Goal: Task Accomplishment & Management: Use online tool/utility

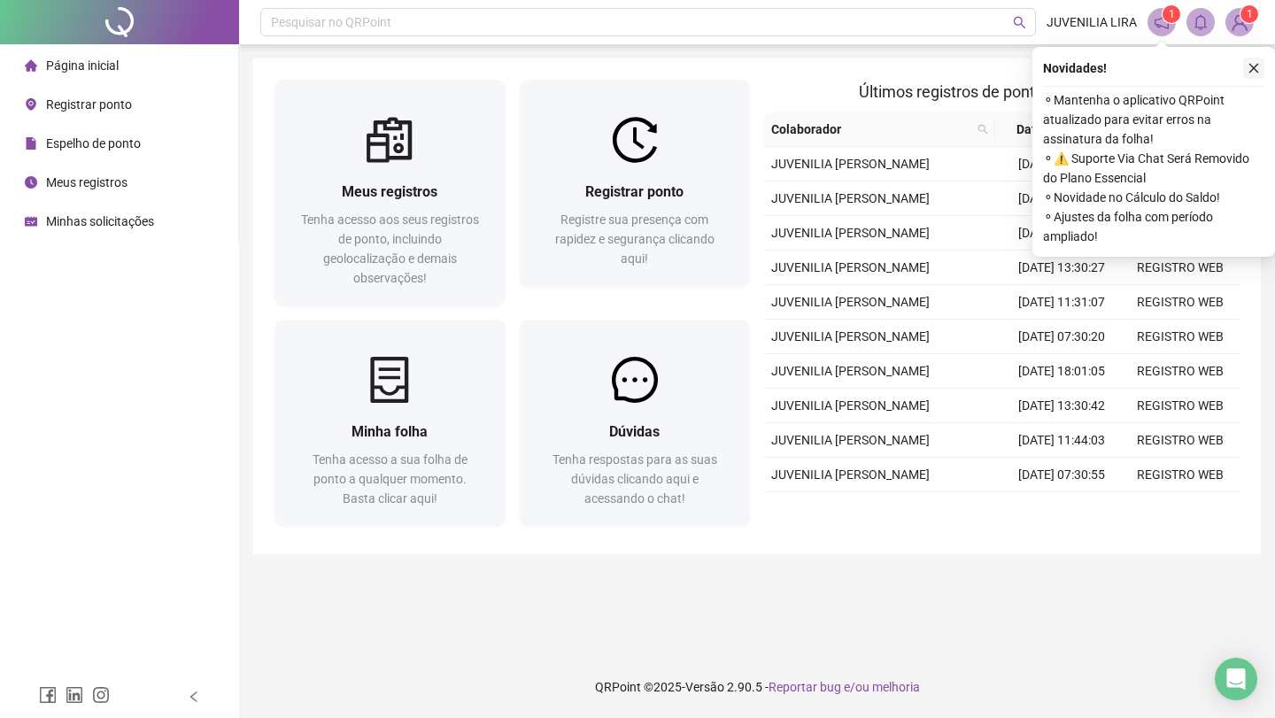
click at [1255, 65] on icon "close" at bounding box center [1254, 68] width 12 height 12
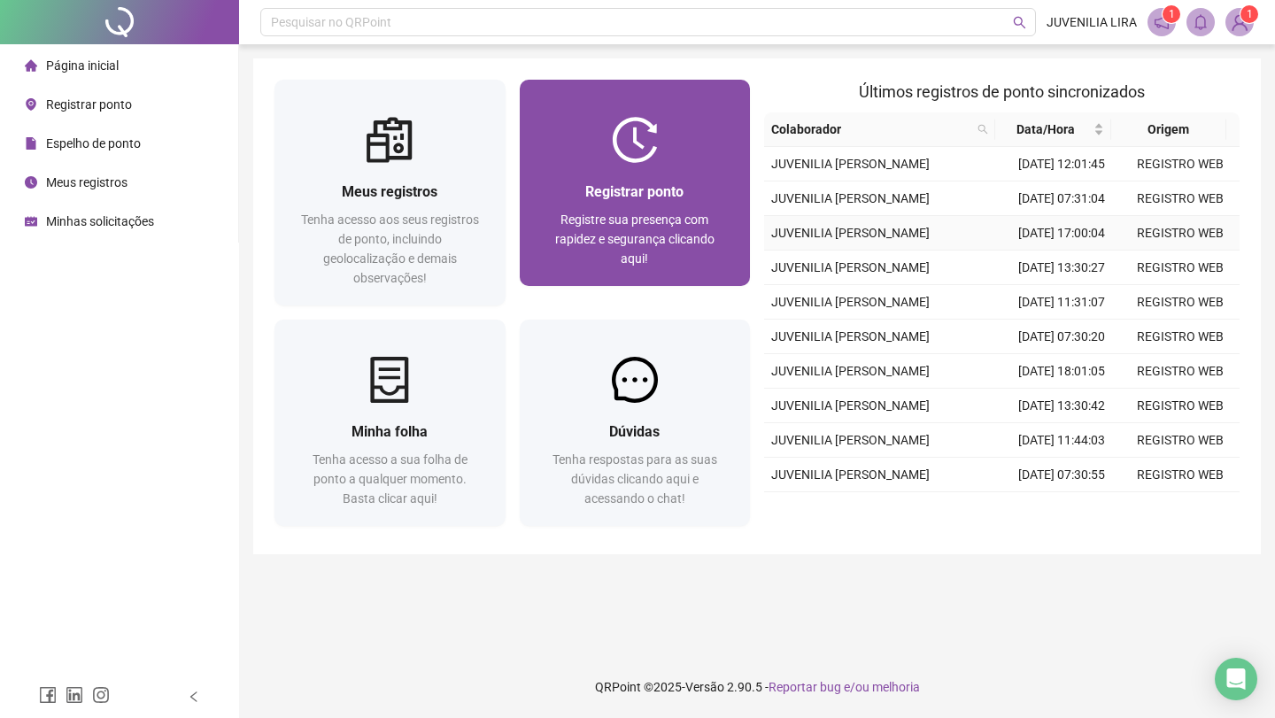
click at [673, 223] on span "Registre sua presença com rapidez e segurança clicando aqui!" at bounding box center [634, 239] width 159 height 53
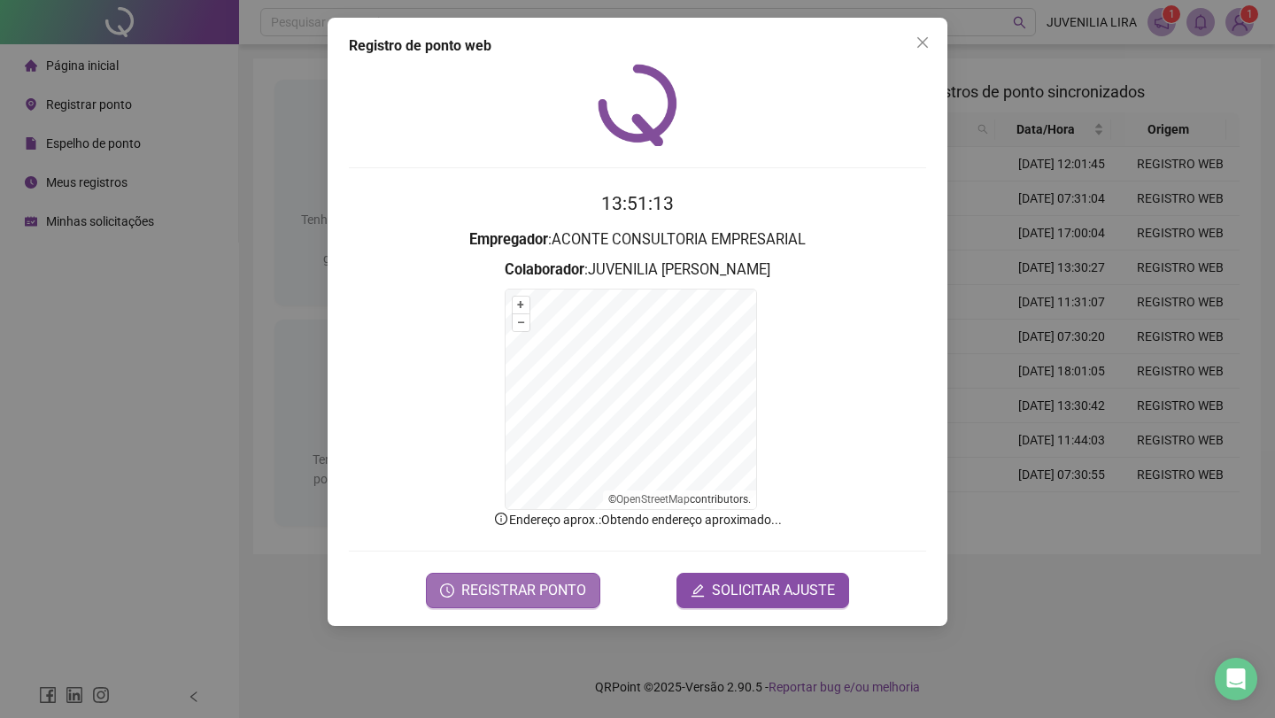
click at [575, 585] on span "REGISTRAR PONTO" at bounding box center [523, 590] width 125 height 21
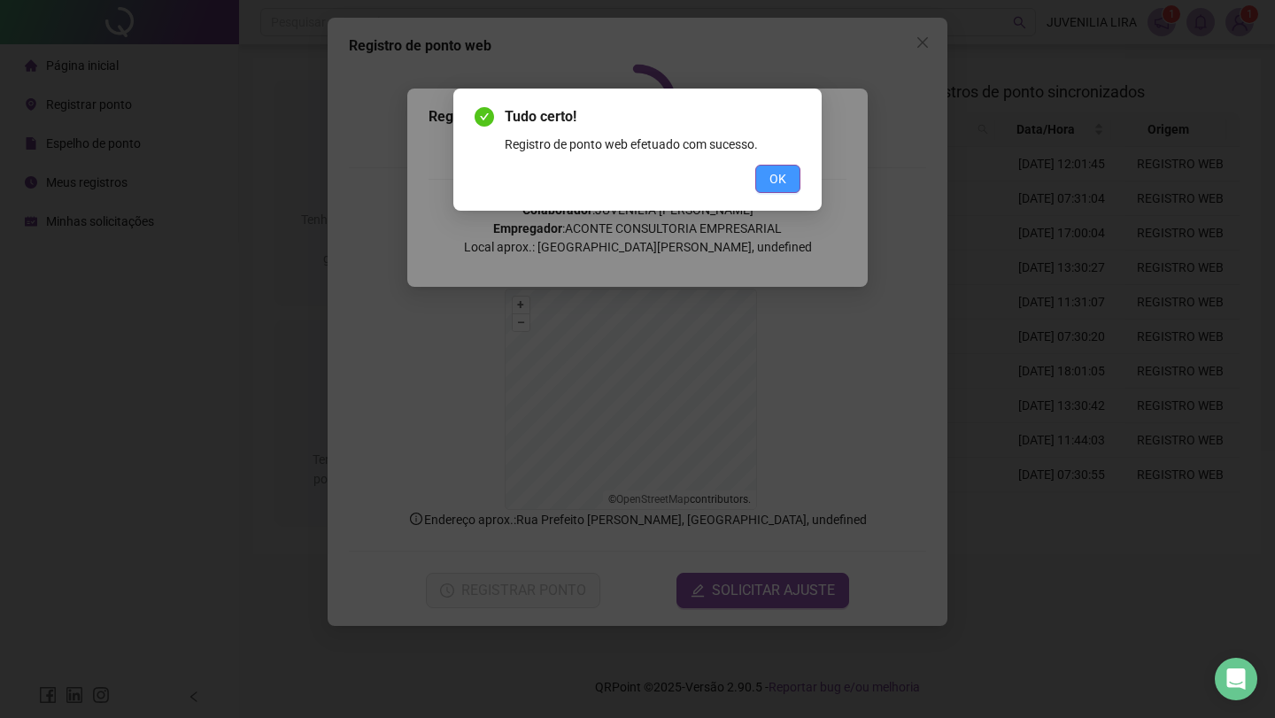
click at [779, 181] on span "OK" at bounding box center [778, 178] width 17 height 19
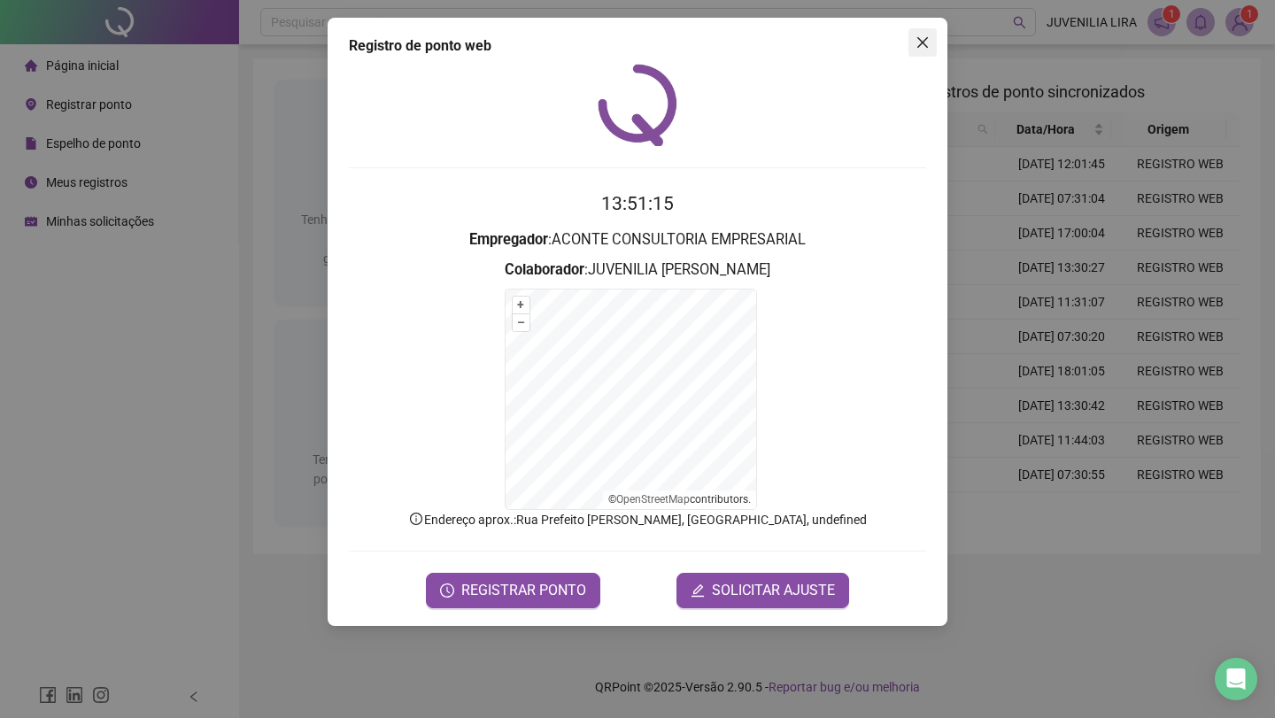
click at [916, 48] on icon "close" at bounding box center [923, 42] width 14 height 14
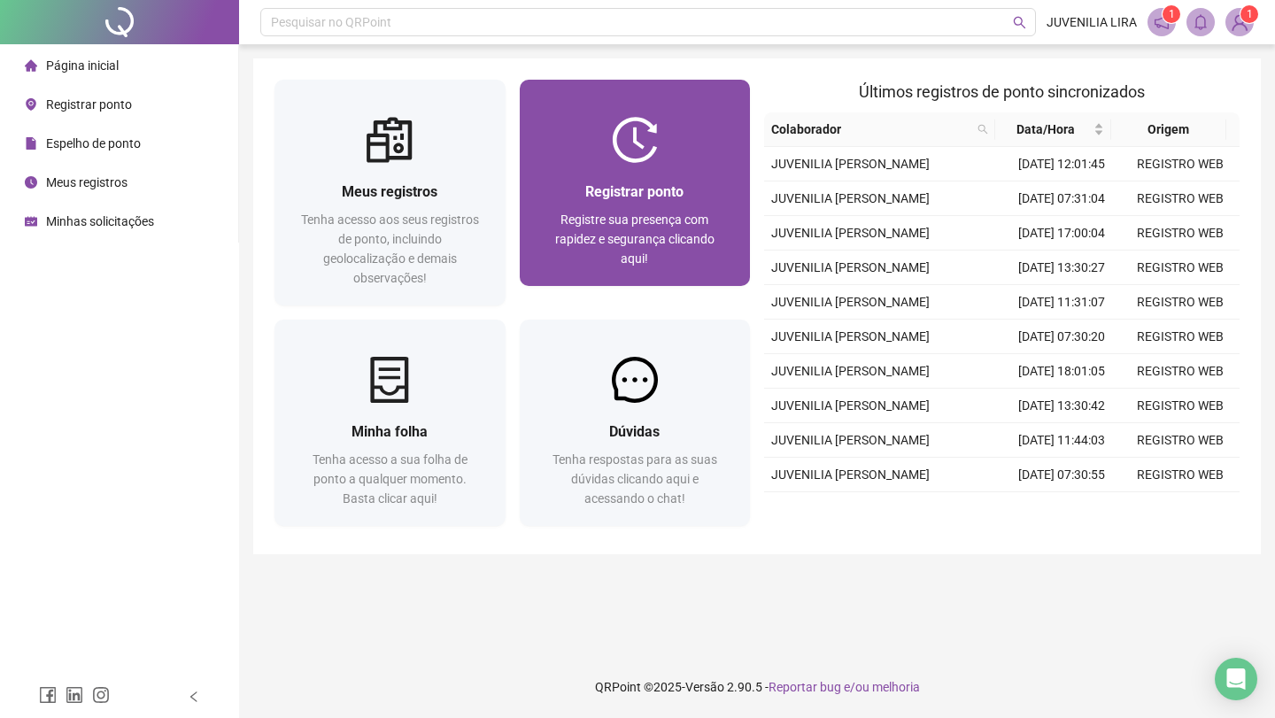
click at [608, 187] on span "Registrar ponto" at bounding box center [634, 191] width 98 height 17
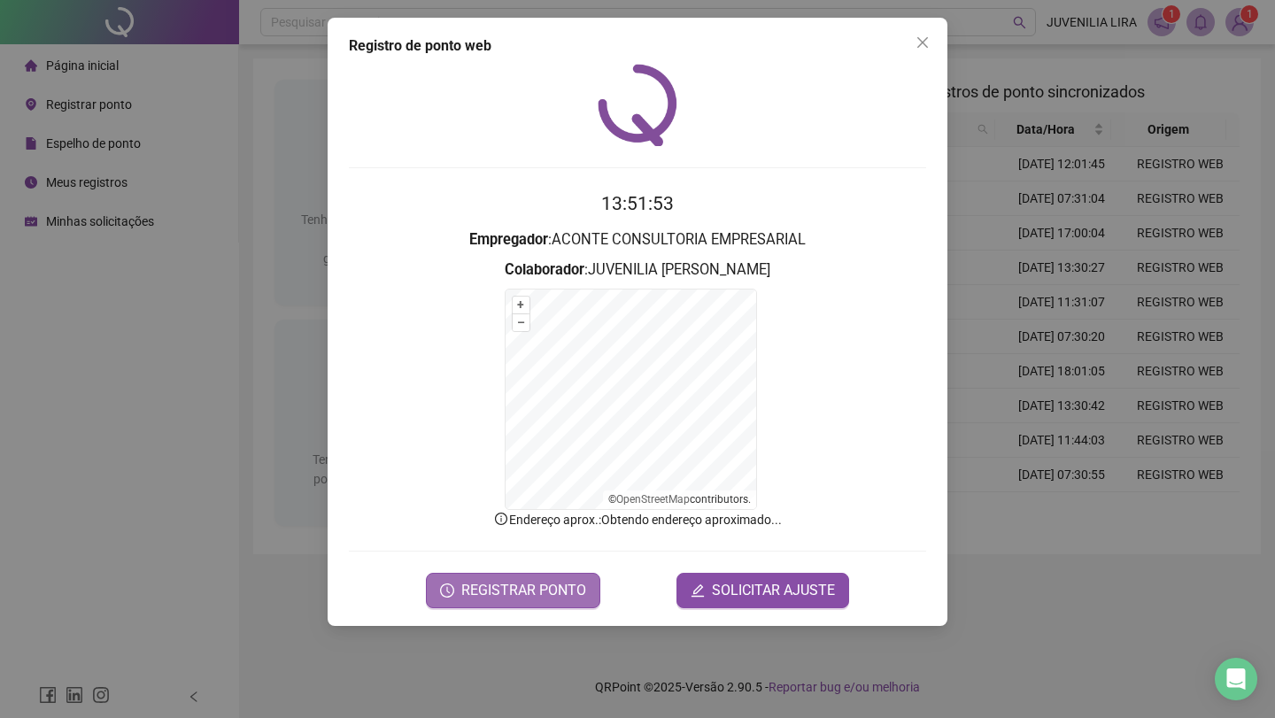
click at [577, 591] on span "REGISTRAR PONTO" at bounding box center [523, 590] width 125 height 21
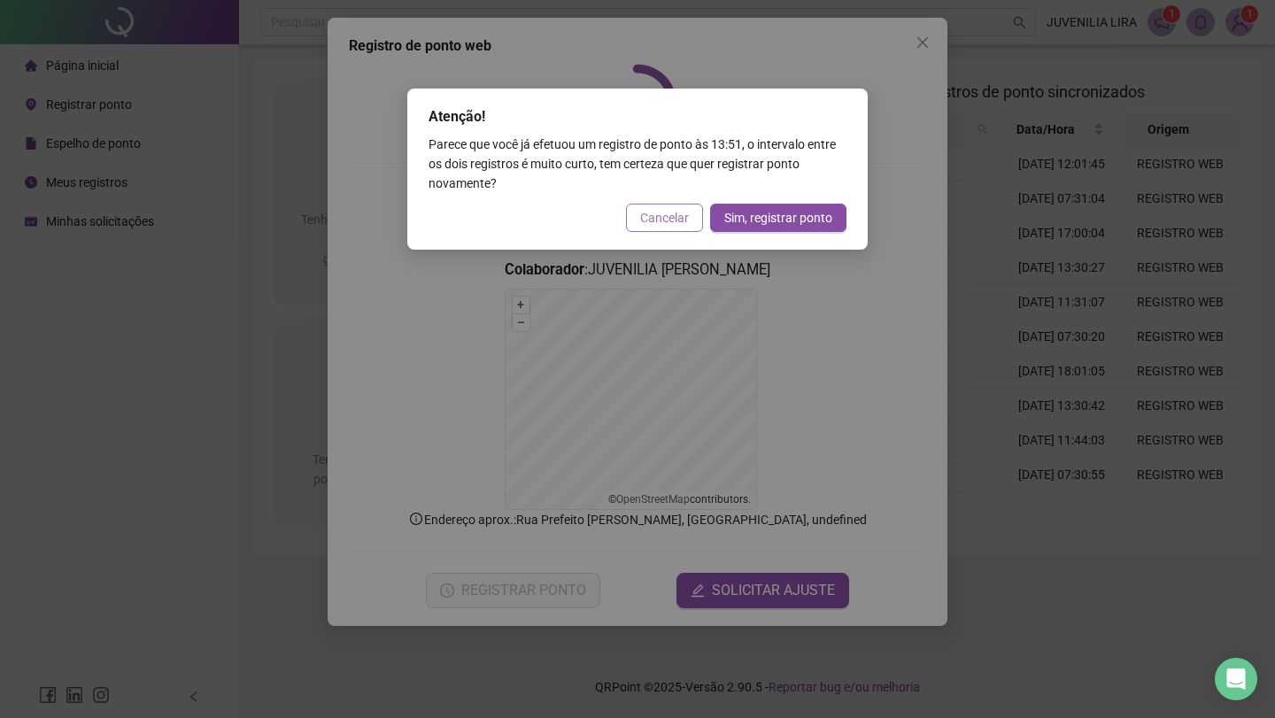
click at [676, 222] on span "Cancelar" at bounding box center [664, 217] width 49 height 19
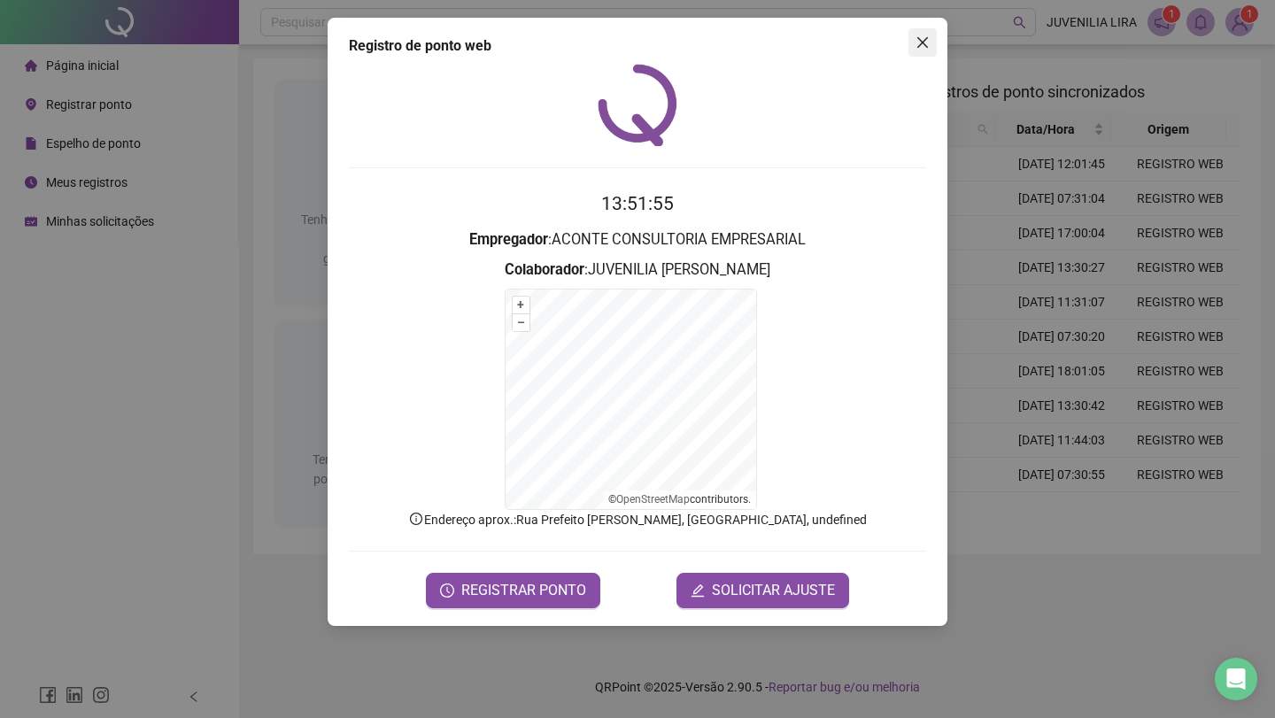
click at [917, 44] on icon "close" at bounding box center [923, 42] width 14 height 14
